Goal: Ask a question

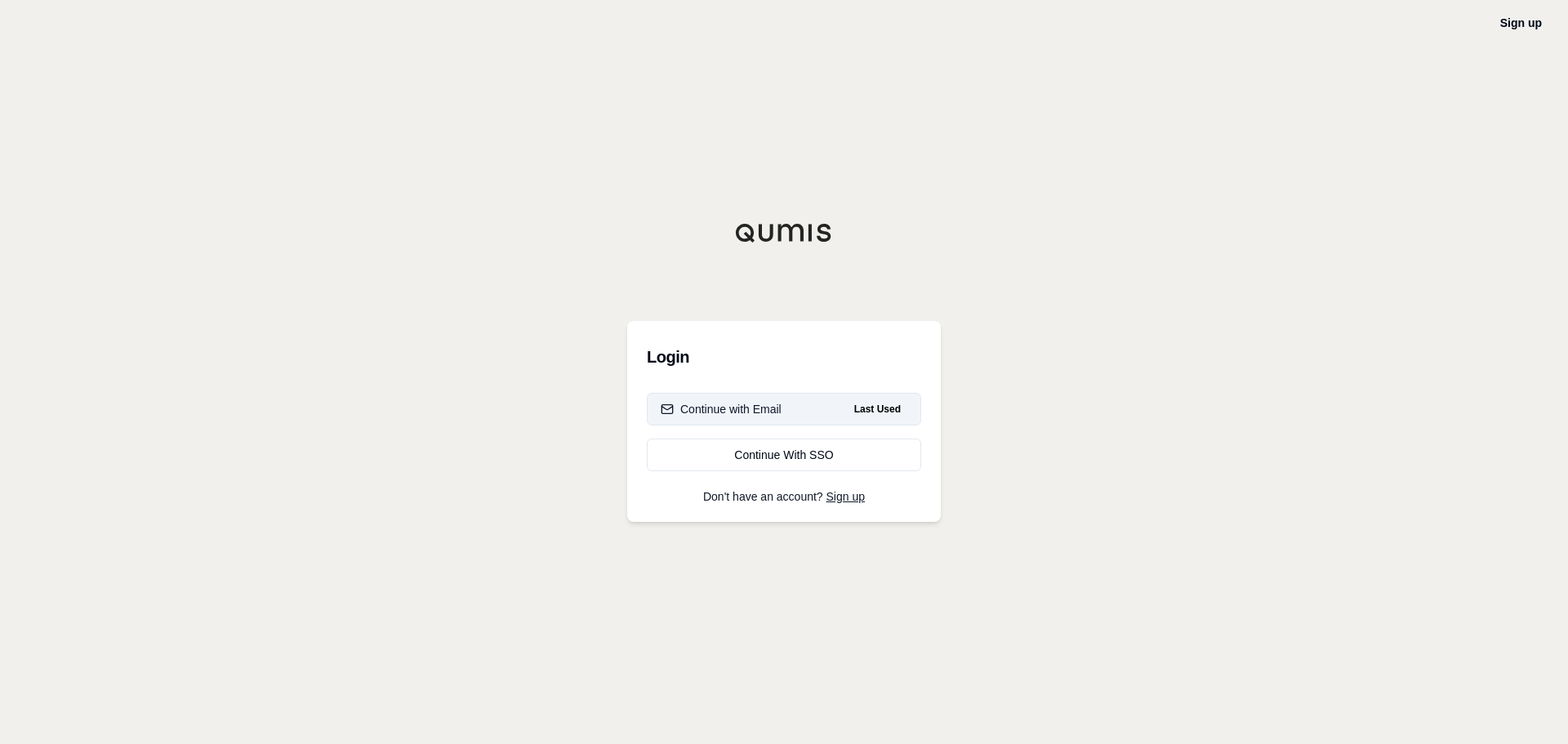
click at [758, 406] on div "Continue with Email" at bounding box center [721, 409] width 121 height 17
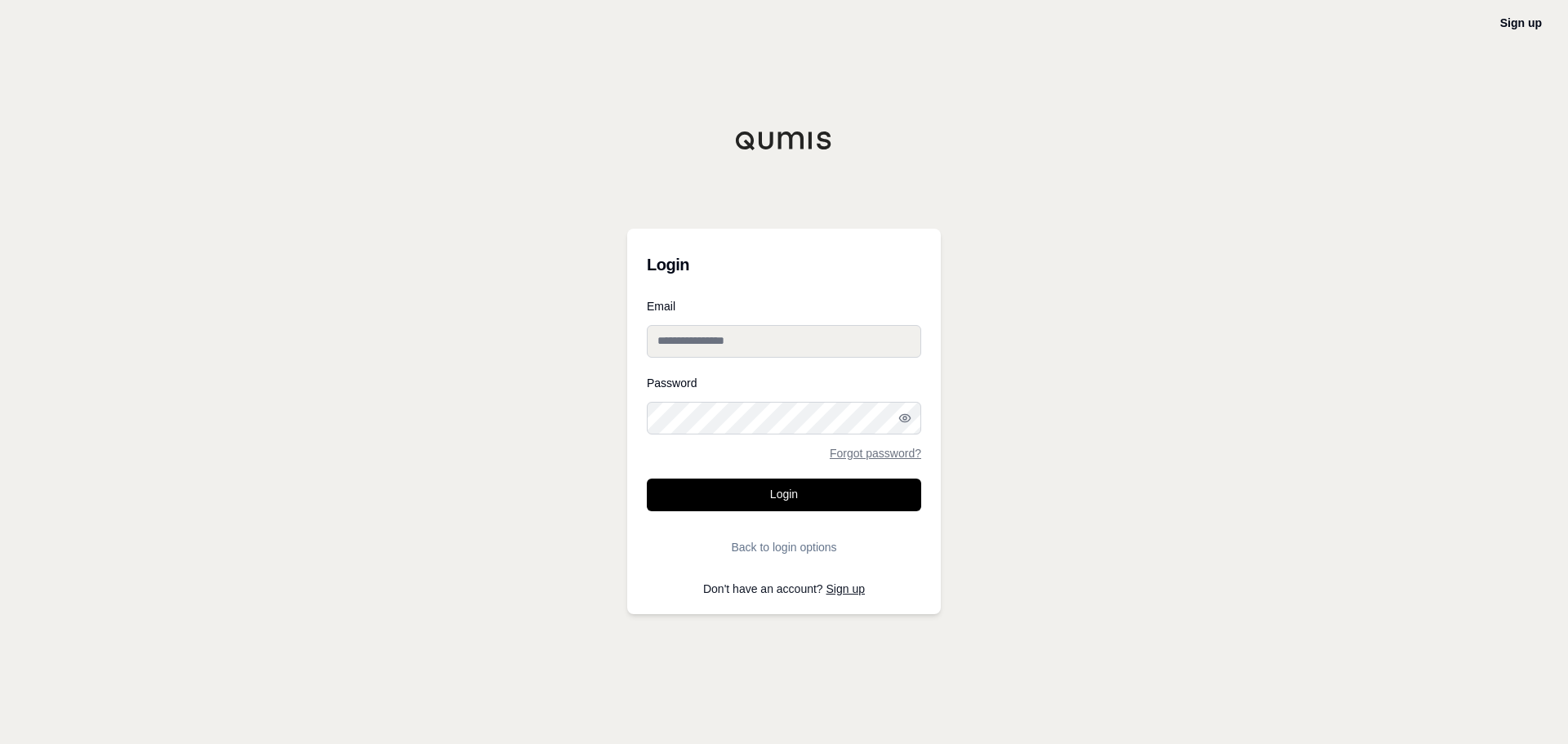
type input "**********"
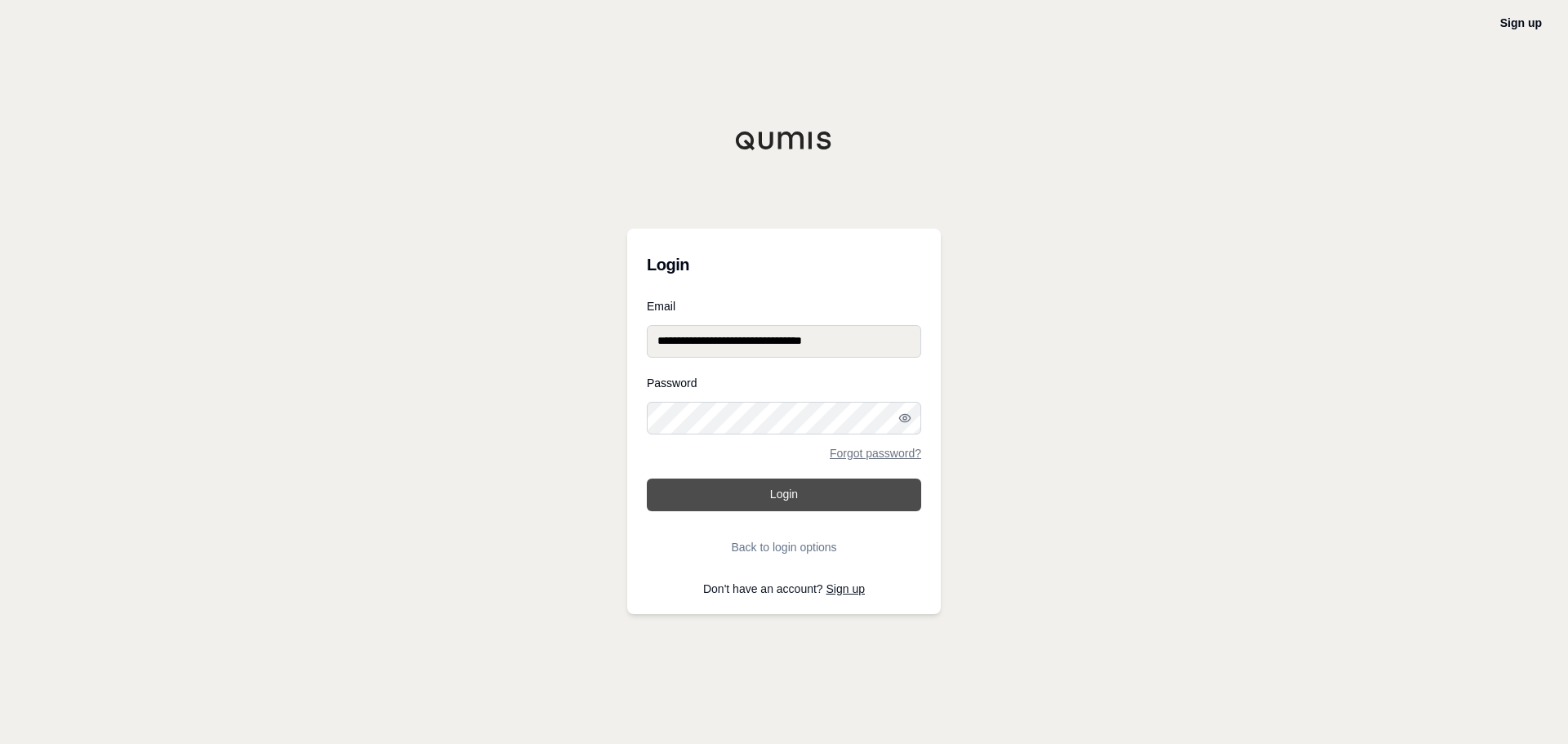
click at [796, 498] on button "Login" at bounding box center [784, 494] width 274 height 32
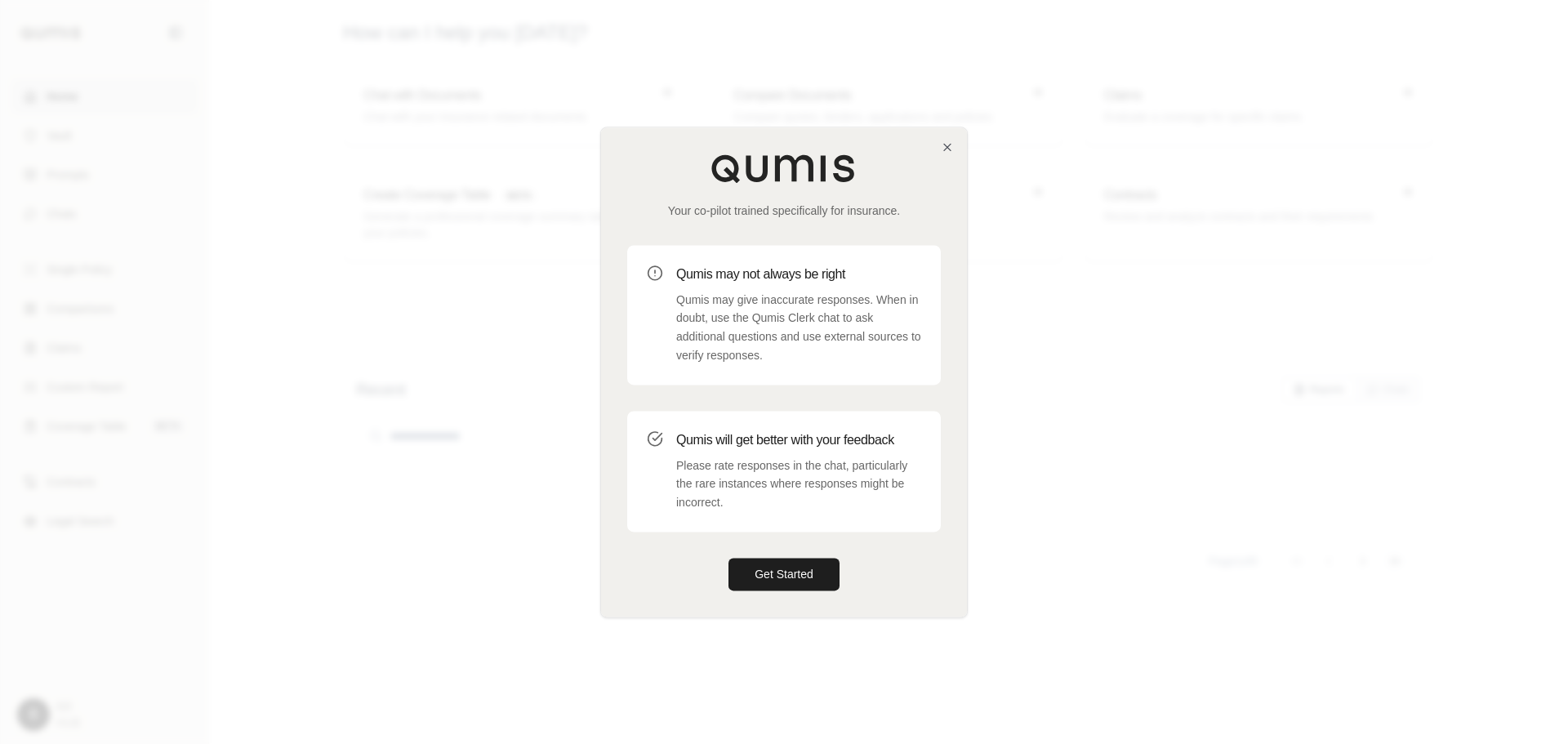
click at [757, 548] on div "Your co-pilot trained specifically for insurance. Qumis may not always be right…" at bounding box center [784, 372] width 366 height 489
click at [791, 600] on div "Your co-pilot trained specifically for insurance. Qumis may not always be right…" at bounding box center [784, 372] width 366 height 489
click at [790, 574] on button "Get Started" at bounding box center [784, 574] width 111 height 32
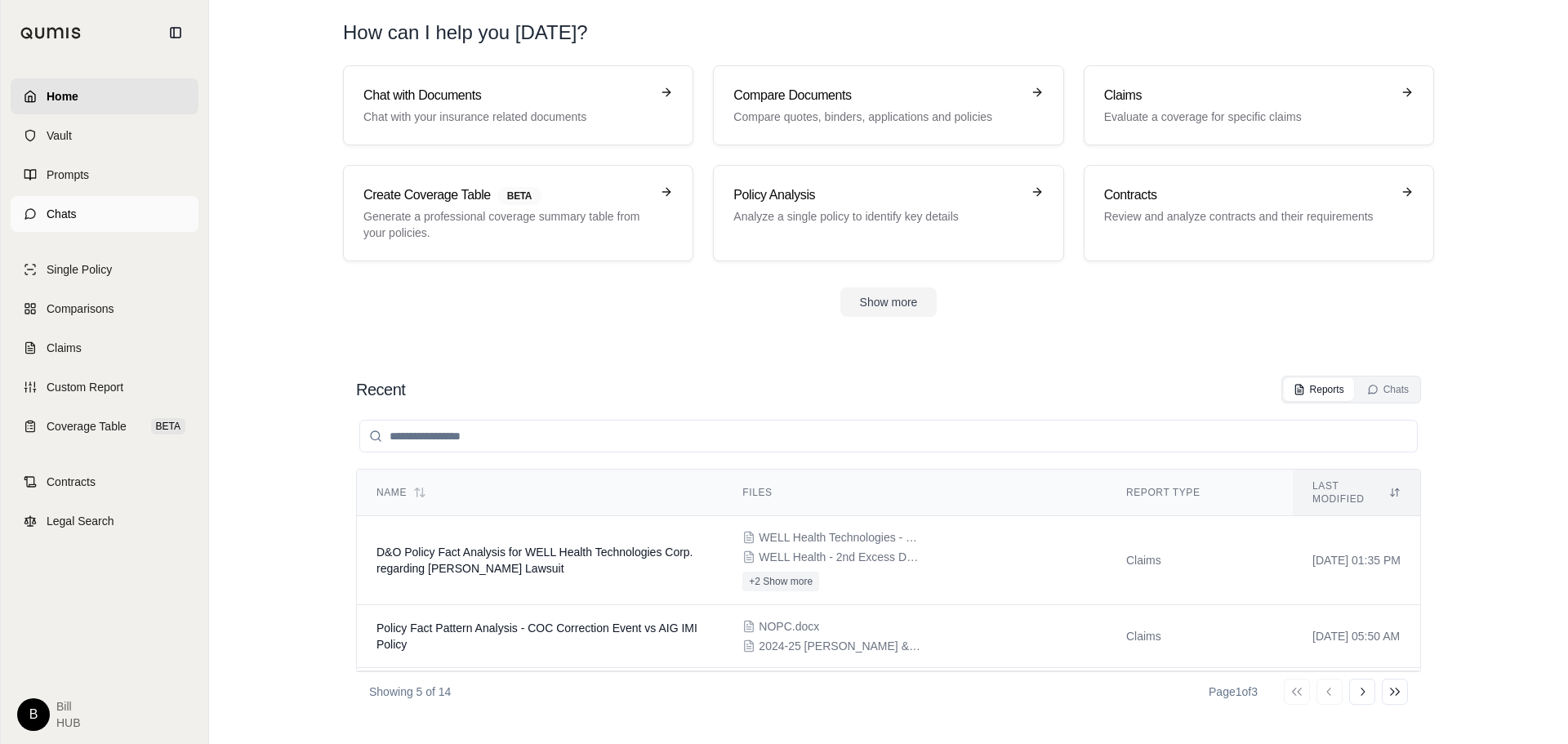
click at [39, 207] on link "Chats" at bounding box center [104, 213] width 188 height 36
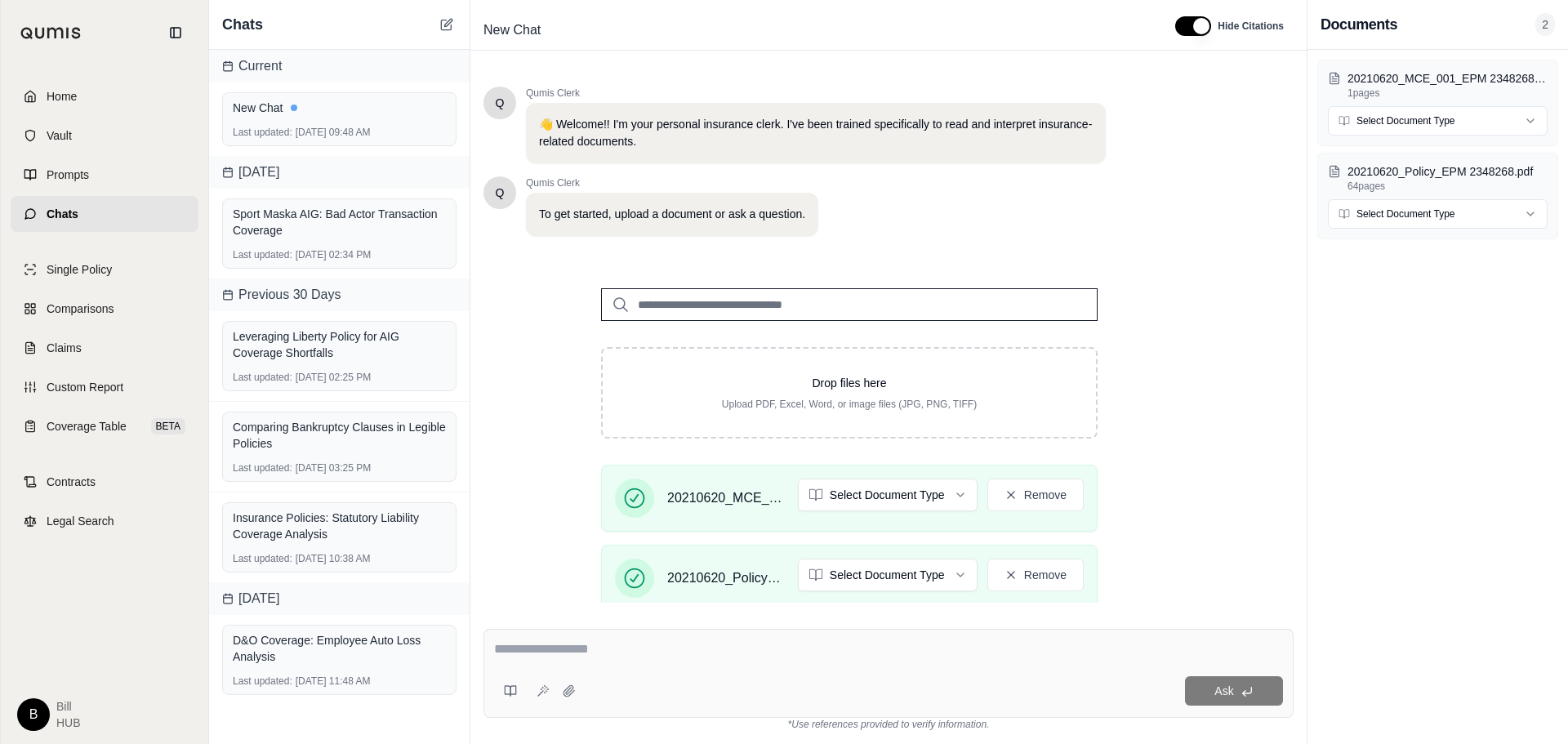
drag, startPoint x: 1242, startPoint y: 302, endPoint x: 1175, endPoint y: 338, distance: 76.1
click at [1242, 302] on div "Q Qumis Clerk 👋 Welcome!! I'm your personal insurance clerk. I've been trained …" at bounding box center [889, 338] width 811 height 529
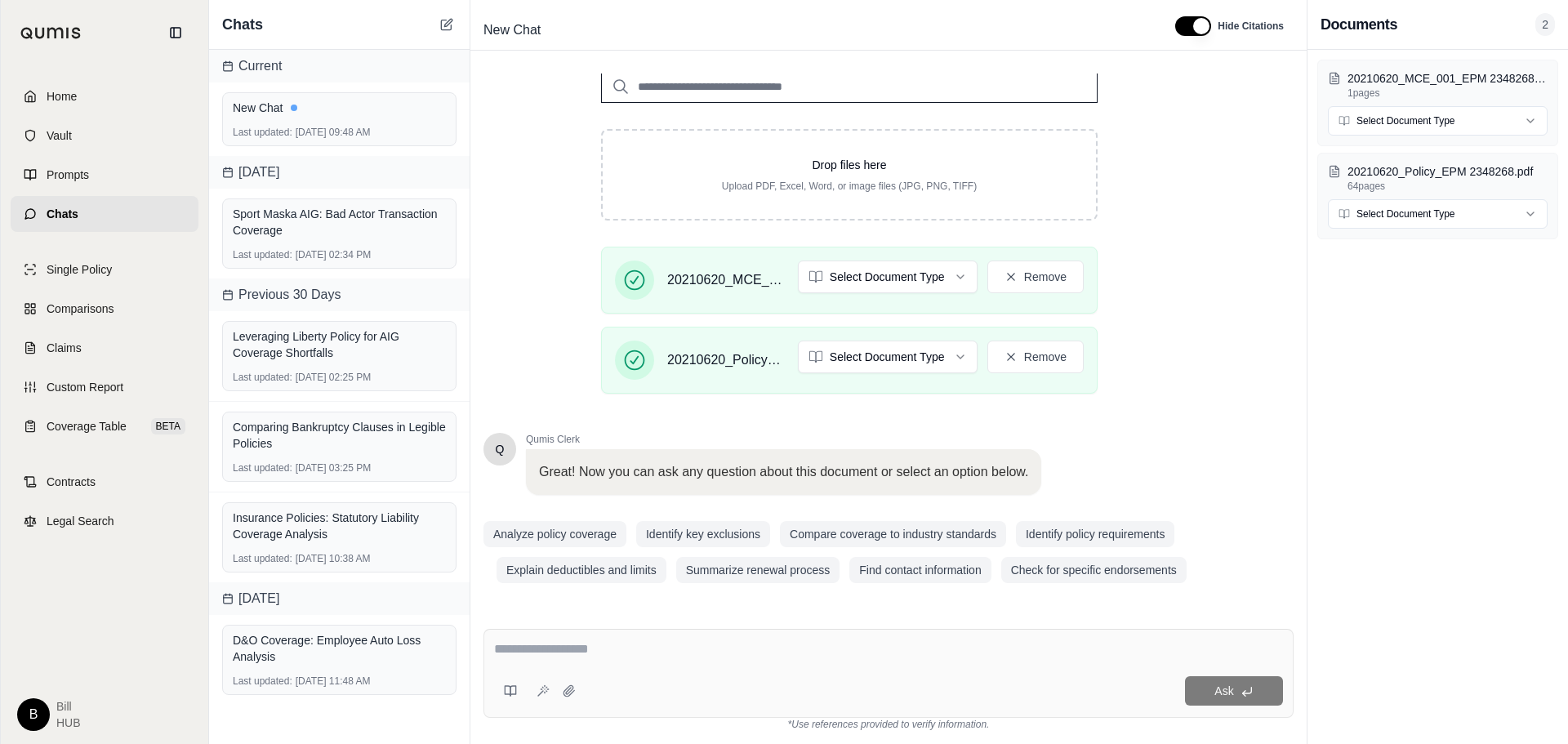
click at [562, 646] on textarea at bounding box center [888, 649] width 789 height 19
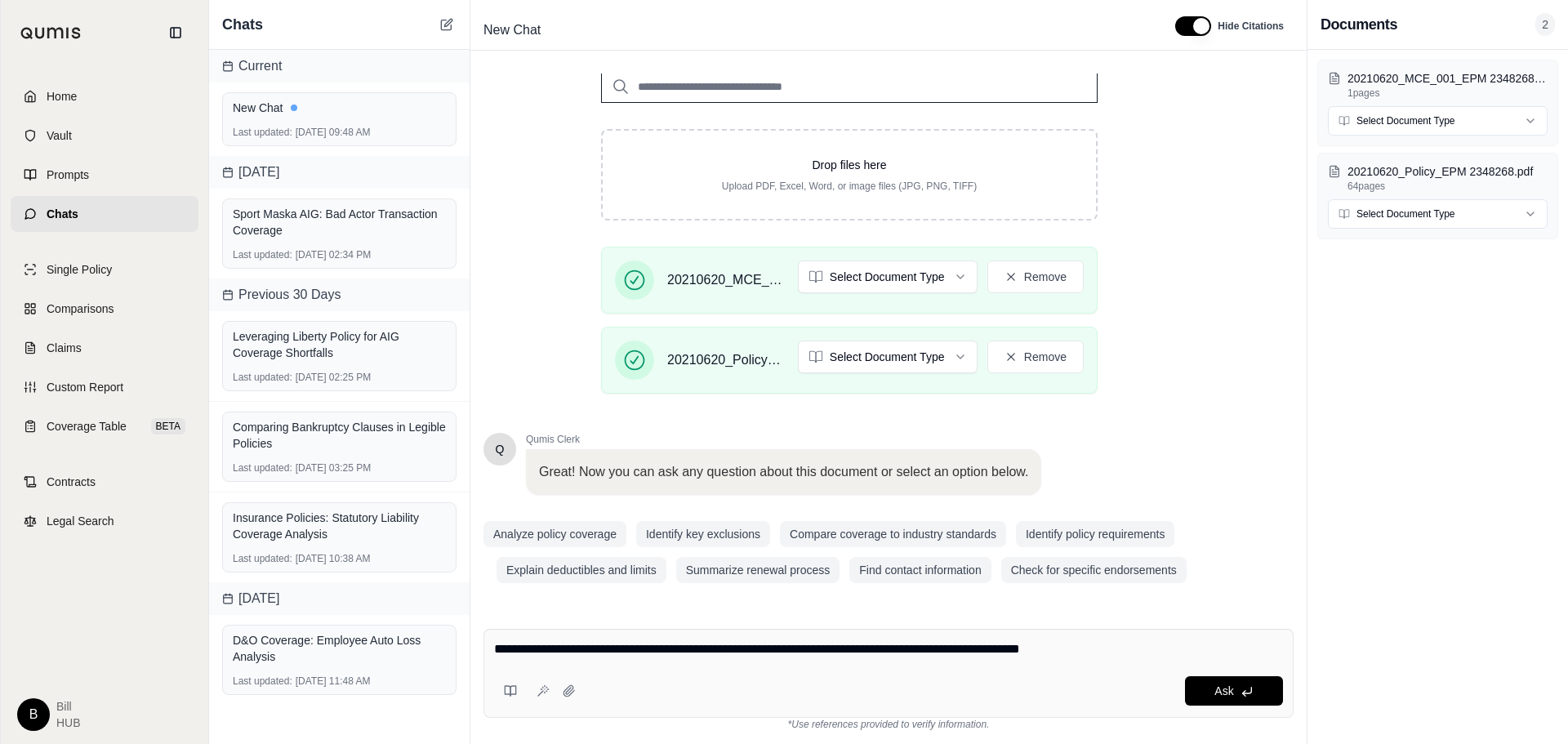
type textarea "**********"
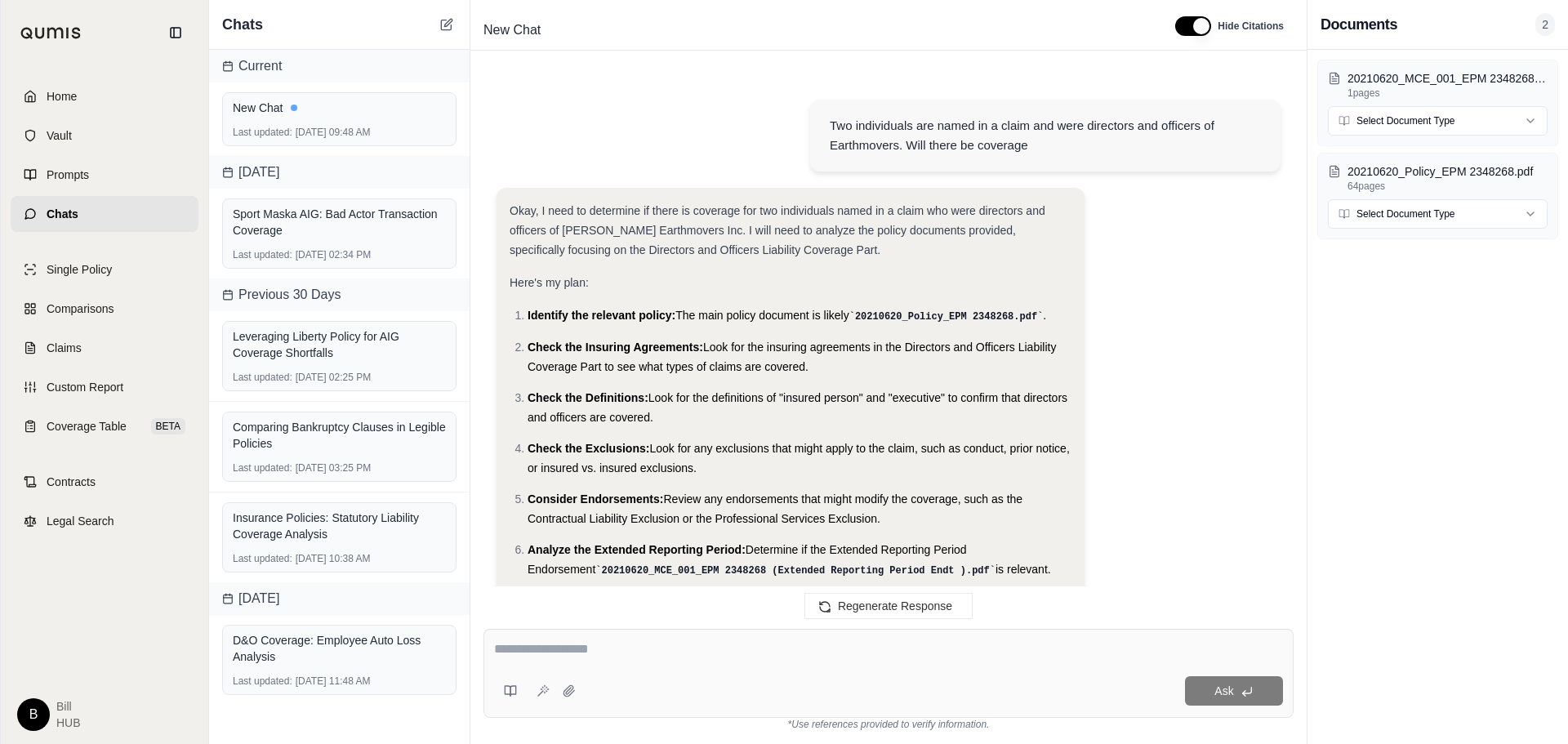
scroll to position [2672, 0]
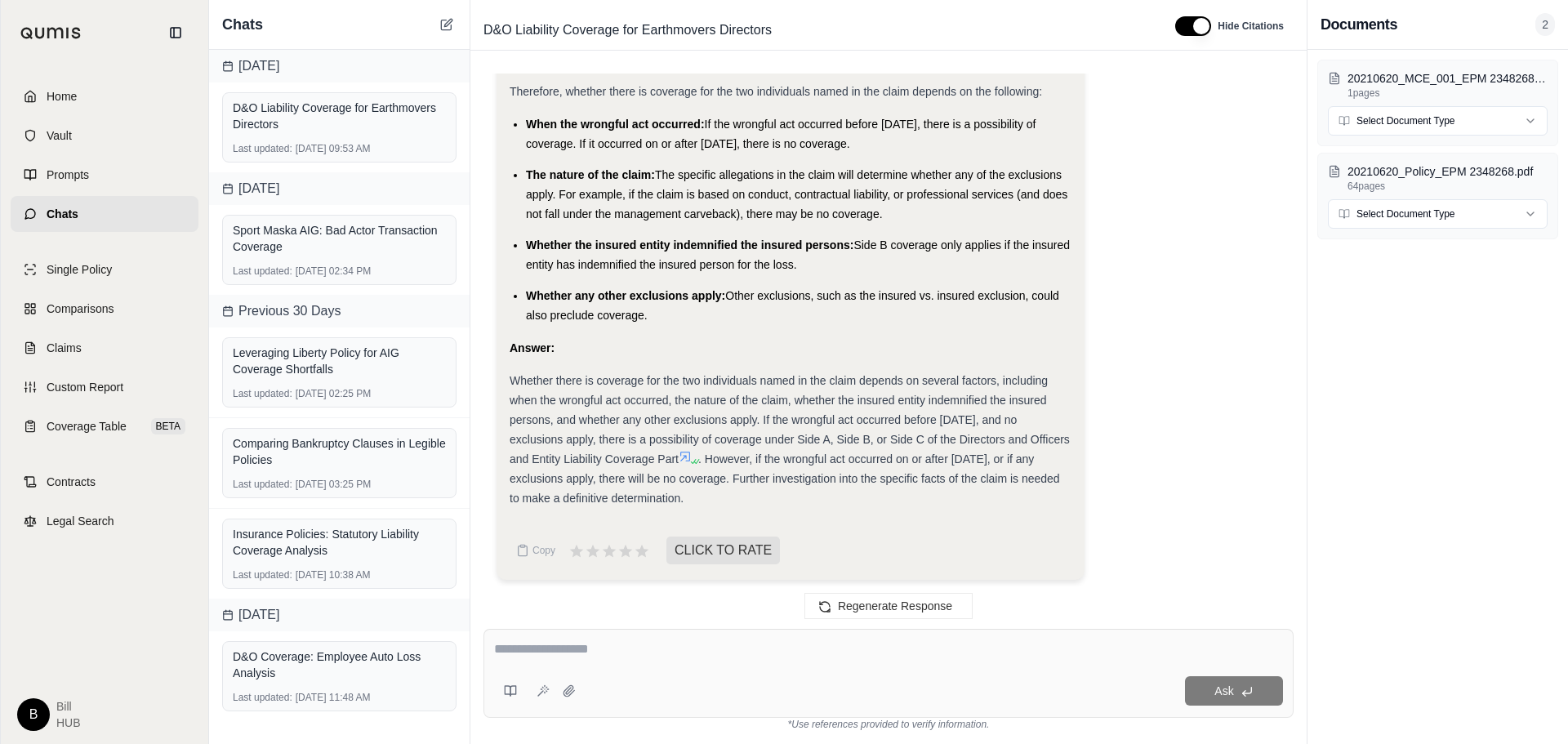
click at [1290, 217] on div "Two individuals are named in a claim and were directors and officers of Earthmo…" at bounding box center [889, 338] width 811 height 529
click at [939, 29] on div "D&O Liability Coverage for Earthmovers Directors" at bounding box center [816, 31] width 679 height 26
